Goal: Task Accomplishment & Management: Use online tool/utility

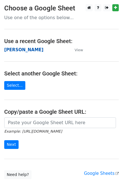
click at [10, 50] on strong "[PERSON_NAME]" at bounding box center [23, 49] width 39 height 5
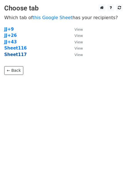
click at [13, 56] on strong "Sheet117" at bounding box center [15, 54] width 23 height 5
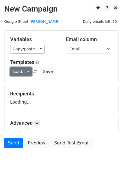
click at [18, 72] on link "Load..." at bounding box center [21, 71] width 22 height 9
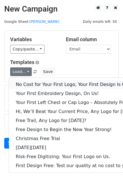
click at [32, 85] on link "No Cost for Your First Logo, Your First Design Is On Us!" at bounding box center [77, 84] width 136 height 9
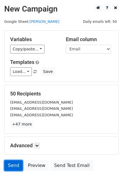
click at [12, 169] on link "Send" at bounding box center [13, 165] width 19 height 11
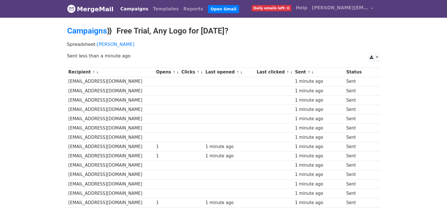
scroll to position [385, 0]
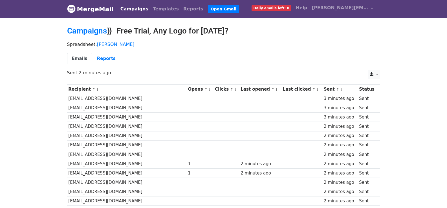
scroll to position [402, 0]
